Goal: Information Seeking & Learning: Understand process/instructions

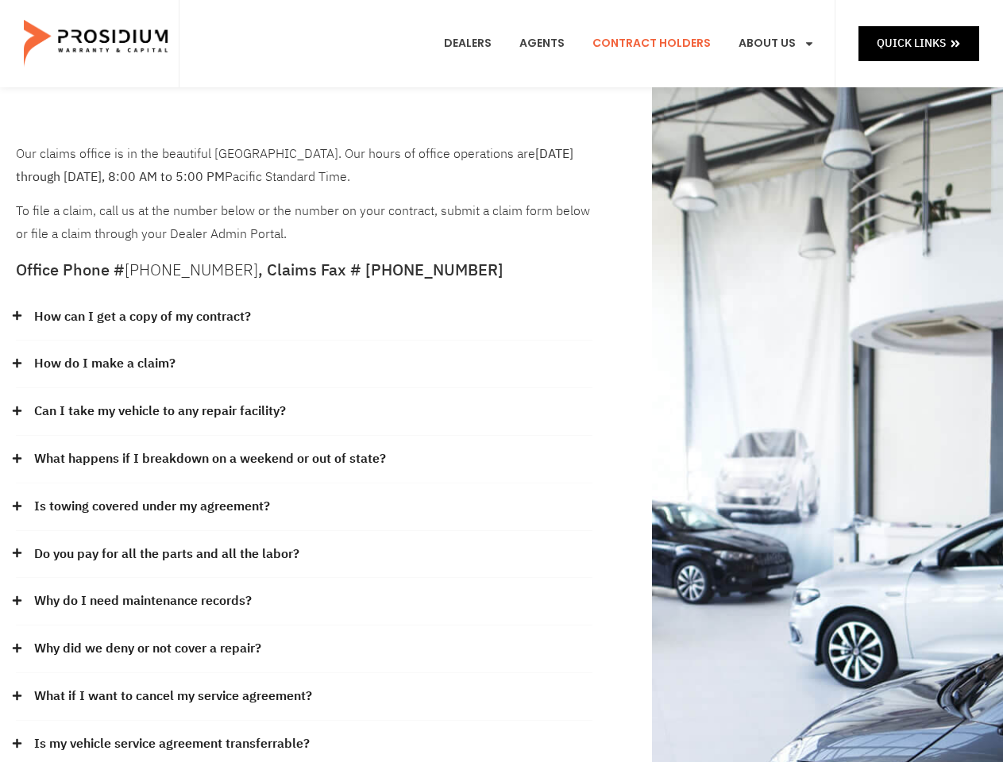
click at [501, 381] on div "How do I make a claim?" at bounding box center [304, 365] width 576 height 48
click at [304, 318] on div "How can I get a copy of my contract?" at bounding box center [304, 318] width 576 height 48
click at [141, 317] on link "How can I get a copy of my contract?" at bounding box center [142, 317] width 217 height 23
click at [304, 364] on div "How do I make a claim?" at bounding box center [304, 365] width 576 height 48
click at [104, 364] on link "How do I make a claim?" at bounding box center [104, 363] width 141 height 23
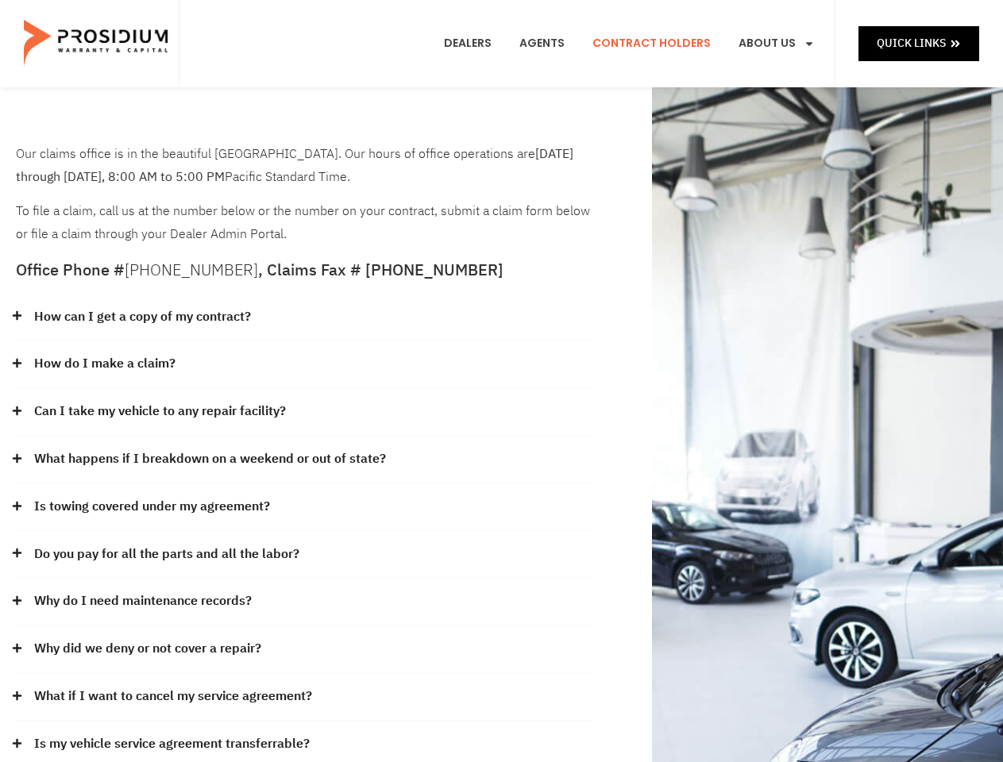
click at [304, 412] on div "Can I take my vehicle to any repair facility?" at bounding box center [304, 412] width 576 height 48
click at [160, 411] on link "Can I take my vehicle to any repair facility?" at bounding box center [160, 411] width 252 height 23
click at [304, 460] on link "What happens if I breakdown on a weekend or out of state?" at bounding box center [210, 459] width 352 height 23
click at [208, 459] on link "What happens if I breakdown on a weekend or out of state?" at bounding box center [210, 459] width 352 height 23
click at [304, 507] on div "Is towing covered under my agreement?" at bounding box center [304, 507] width 576 height 48
